Goal: Find contact information: Find phone

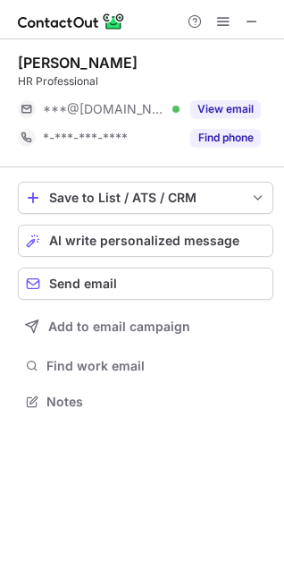
scroll to position [9, 8]
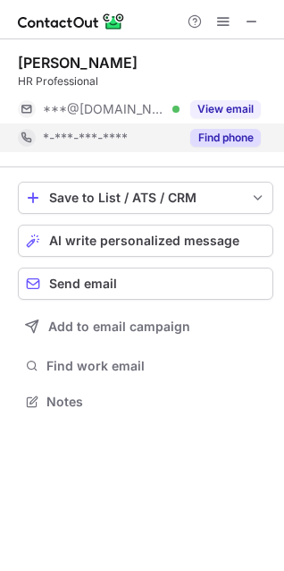
click at [211, 133] on button "Find phone" at bounding box center [226, 138] width 71 height 18
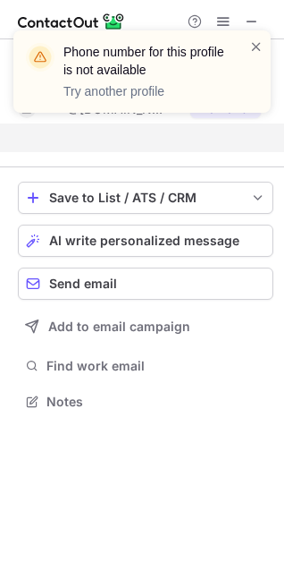
scroll to position [360, 284]
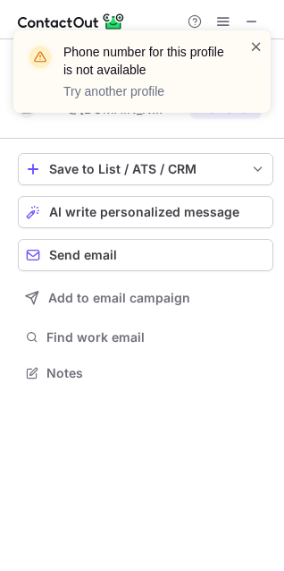
click at [256, 45] on span at bounding box center [257, 47] width 14 height 18
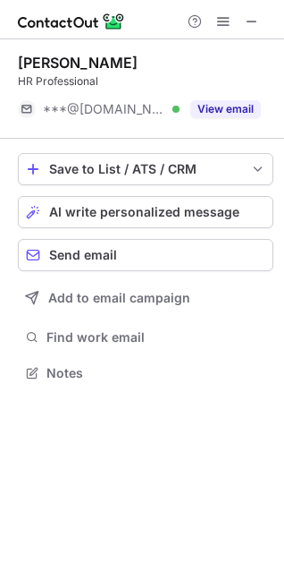
click at [257, 17] on div "Phone number for this profile is not available Try another profile" at bounding box center [142, 79] width 286 height 132
click at [254, 17] on div "Phone number for this profile is not available Try another profile" at bounding box center [142, 31] width 286 height 36
click at [249, 24] on span at bounding box center [252, 21] width 14 height 14
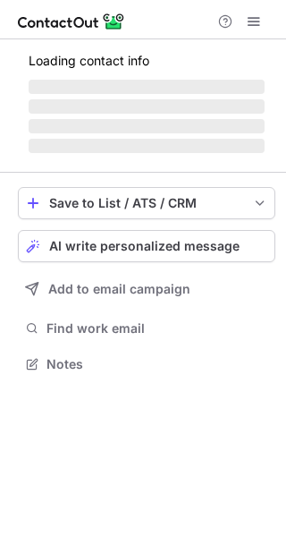
scroll to position [390, 286]
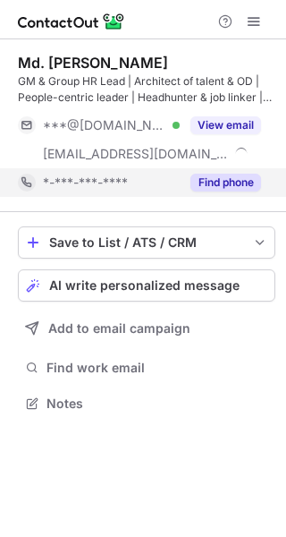
click at [227, 180] on button "Find phone" at bounding box center [226, 183] width 71 height 18
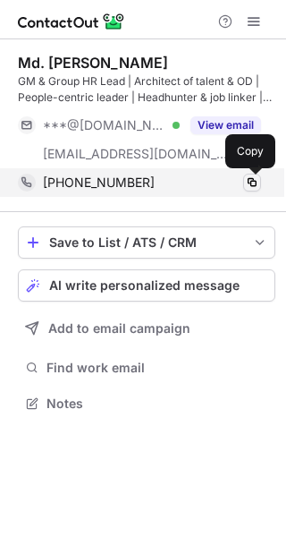
click at [251, 182] on span at bounding box center [252, 182] width 14 height 14
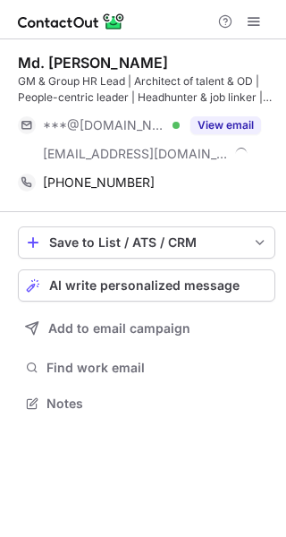
scroll to position [390, 286]
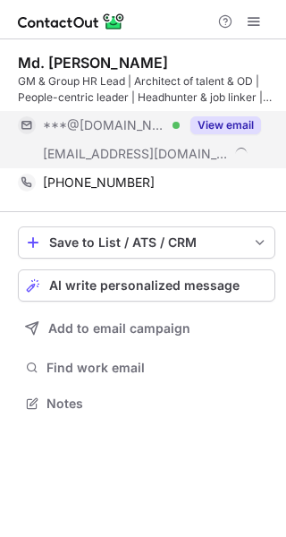
click at [237, 129] on button "View email" at bounding box center [226, 125] width 71 height 18
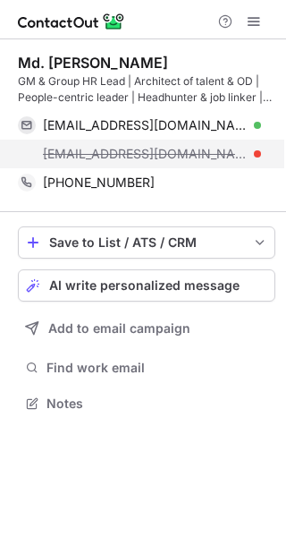
click at [62, 153] on span "walidur@sfdenim.com" at bounding box center [145, 154] width 205 height 16
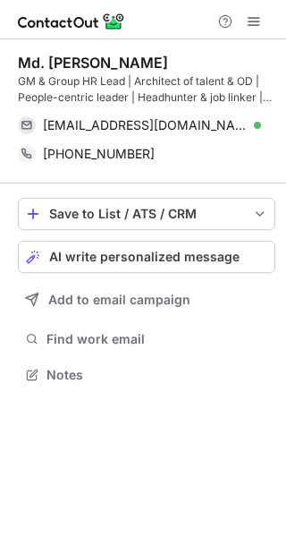
scroll to position [361, 286]
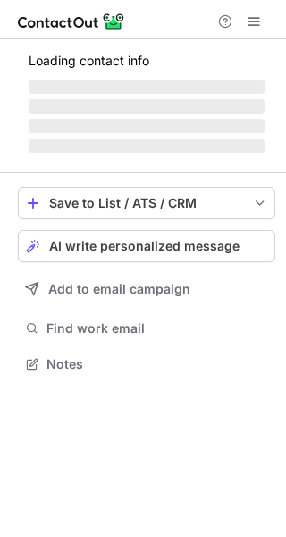
scroll to position [361, 286]
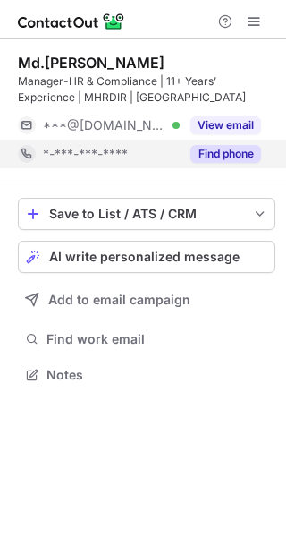
click at [226, 155] on button "Find phone" at bounding box center [226, 154] width 71 height 18
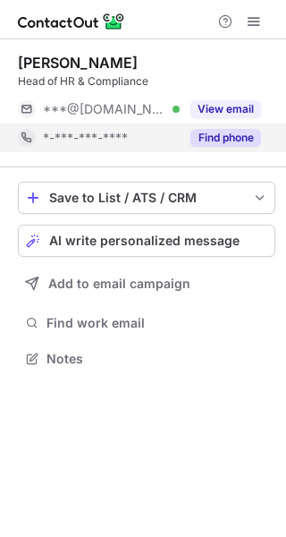
scroll to position [8, 9]
click at [208, 141] on button "Find phone" at bounding box center [226, 138] width 71 height 18
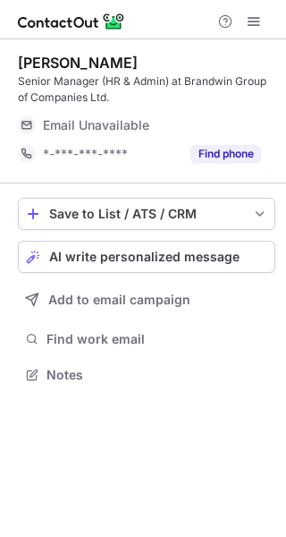
scroll to position [361, 286]
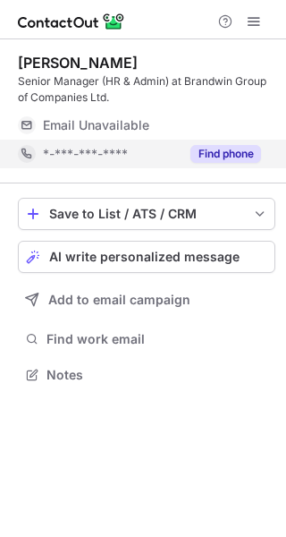
click at [214, 157] on button "Find phone" at bounding box center [226, 154] width 71 height 18
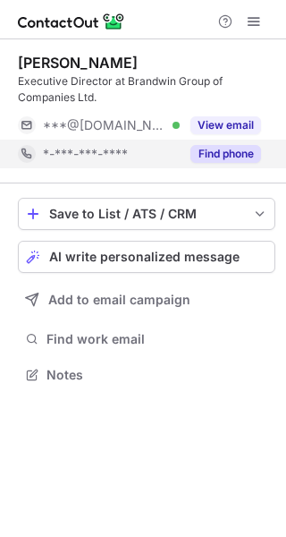
scroll to position [361, 286]
click at [217, 149] on button "Find phone" at bounding box center [226, 154] width 71 height 18
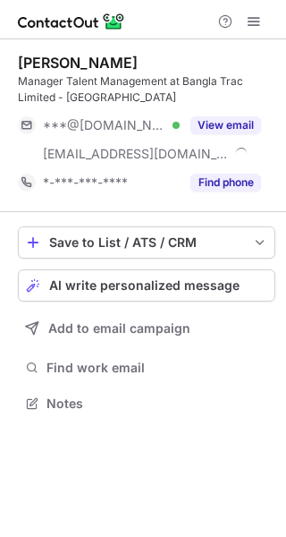
scroll to position [390, 286]
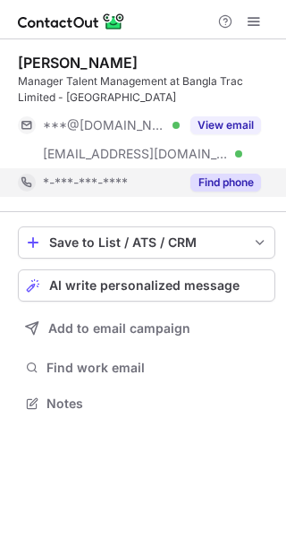
click at [219, 182] on button "Find phone" at bounding box center [226, 183] width 71 height 18
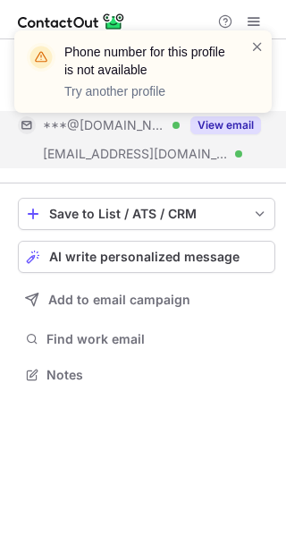
scroll to position [361, 286]
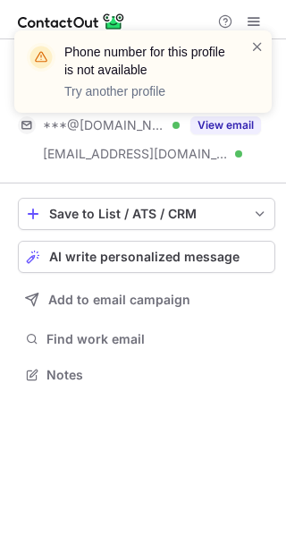
click at [223, 129] on div "Phone number for this profile is not available Try another profile" at bounding box center [143, 79] width 286 height 132
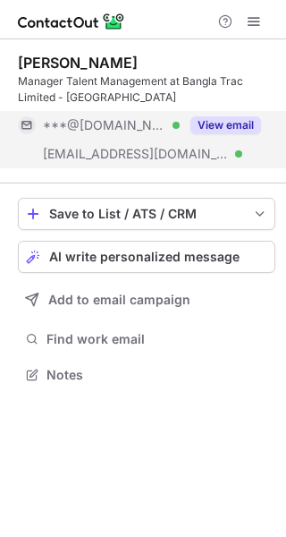
click at [228, 124] on button "View email" at bounding box center [226, 125] width 71 height 18
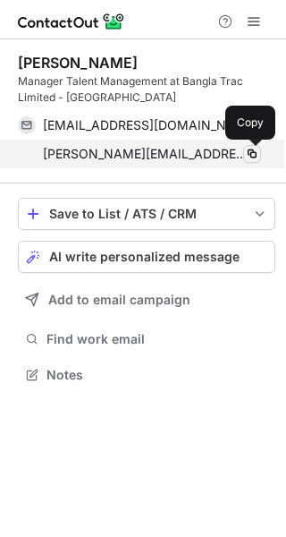
click at [256, 157] on span at bounding box center [252, 154] width 14 height 14
click at [251, 157] on span at bounding box center [252, 154] width 14 height 14
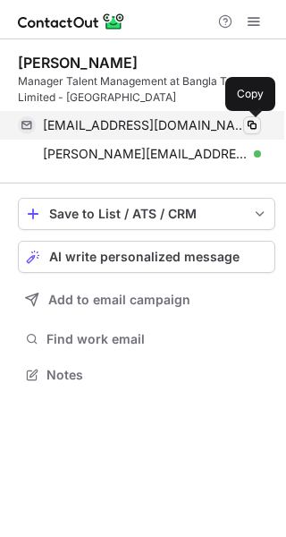
click at [255, 122] on span at bounding box center [252, 125] width 14 height 14
